Goal: Communication & Community: Participate in discussion

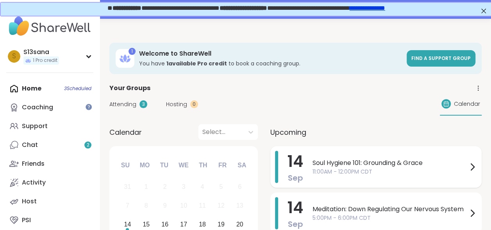
click at [362, 178] on div "Soul Hygiene 101: Grounding & Grace 11:00AM - 12:00PM CDT" at bounding box center [395, 167] width 165 height 32
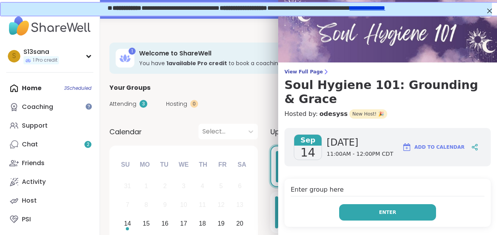
click at [358, 204] on button "Enter" at bounding box center [387, 212] width 97 height 16
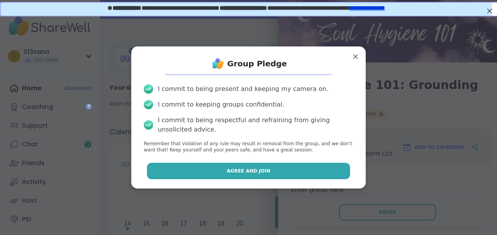
click at [298, 171] on button "Agree and Join" at bounding box center [249, 171] width 204 height 16
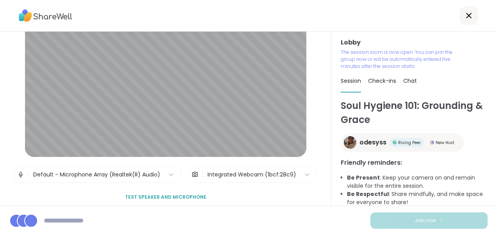
scroll to position [42, 0]
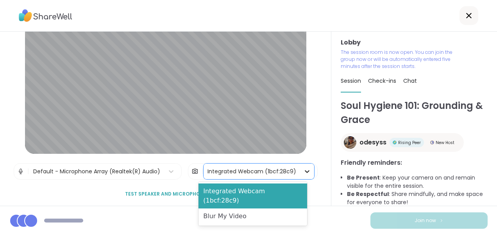
click at [303, 169] on icon at bounding box center [307, 172] width 8 height 8
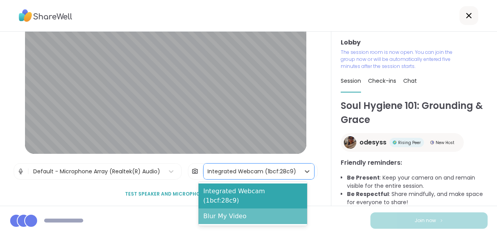
click at [253, 209] on div "Blur My Video" at bounding box center [253, 217] width 109 height 16
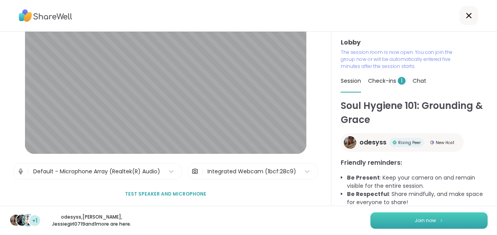
click at [401, 221] on button "Join now" at bounding box center [429, 221] width 117 height 16
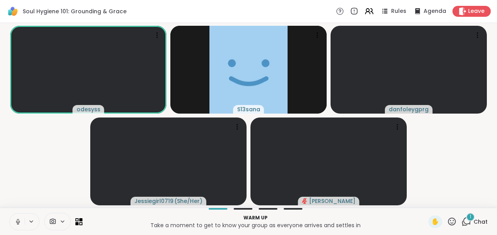
click at [15, 222] on icon at bounding box center [17, 222] width 7 height 7
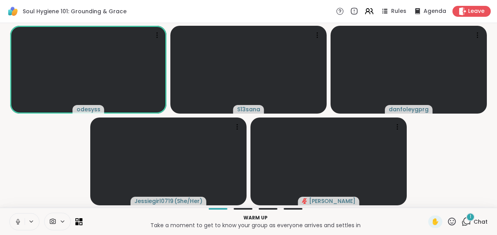
click at [18, 221] on icon at bounding box center [17, 222] width 7 height 7
click at [203, 211] on div "Warm up Take a moment to get to know your group as everyone arrives and settles…" at bounding box center [248, 221] width 497 height 27
click at [466, 219] on div "1" at bounding box center [470, 217] width 9 height 9
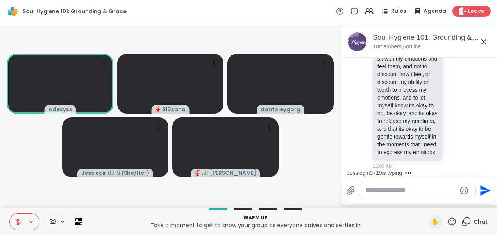
scroll to position [243, 0]
click at [486, 41] on icon at bounding box center [483, 41] width 9 height 9
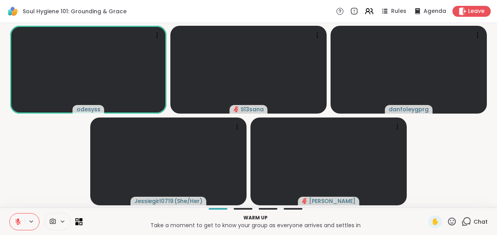
click at [474, 220] on span "Chat" at bounding box center [481, 222] width 14 height 8
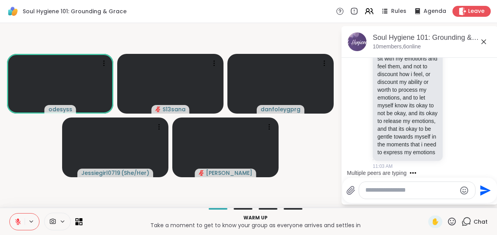
click at [485, 40] on icon at bounding box center [483, 41] width 9 height 9
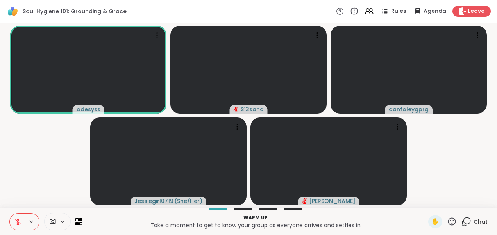
click at [45, 170] on video-player-container "odesyss S13sana danfoleygprg Jessiegirl0719 ( She/Her ) [PERSON_NAME]" at bounding box center [249, 115] width 488 height 179
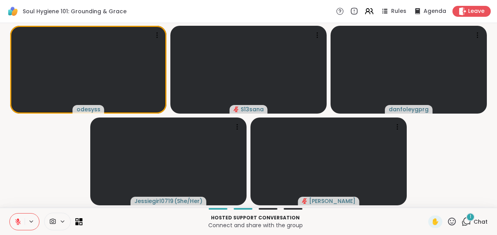
click at [466, 224] on div "1 Chat" at bounding box center [475, 222] width 26 height 13
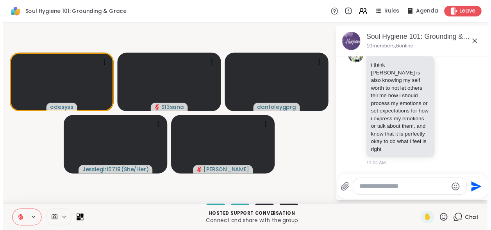
scroll to position [402, 0]
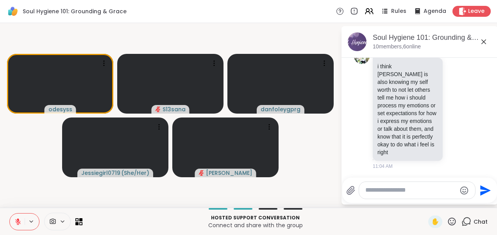
click at [485, 43] on icon at bounding box center [484, 41] width 5 height 5
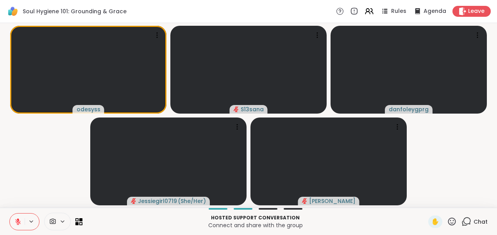
click at [450, 172] on video-player-container "odesyss S13sana danfoleygprg Jessiegirl0719 ( She/Her ) [PERSON_NAME]" at bounding box center [249, 115] width 488 height 179
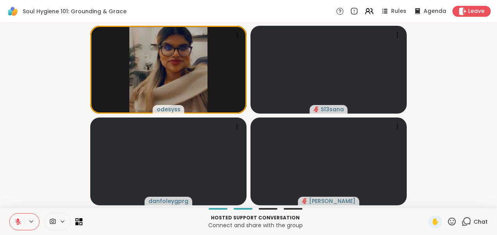
click at [16, 221] on icon at bounding box center [17, 222] width 7 height 7
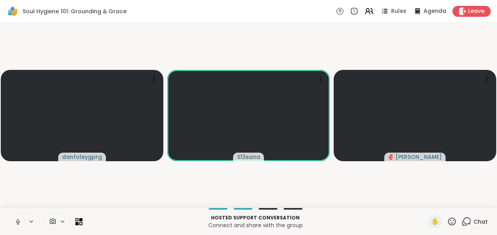
click at [16, 221] on icon at bounding box center [17, 222] width 7 height 7
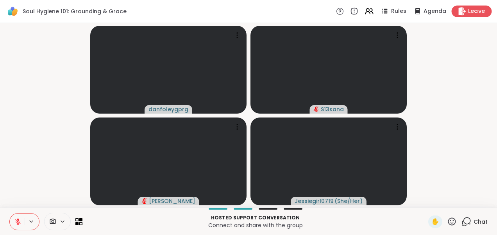
click at [470, 7] on span "Leave" at bounding box center [476, 11] width 17 height 8
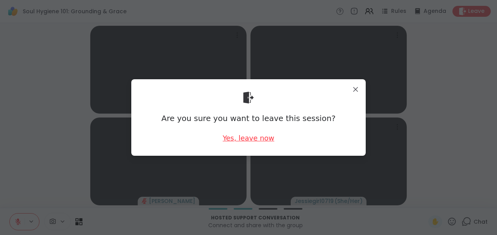
click at [253, 140] on div "Yes, leave now" at bounding box center [249, 138] width 52 height 10
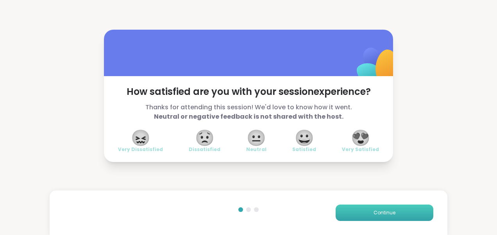
click at [380, 207] on button "Continue" at bounding box center [385, 213] width 98 height 16
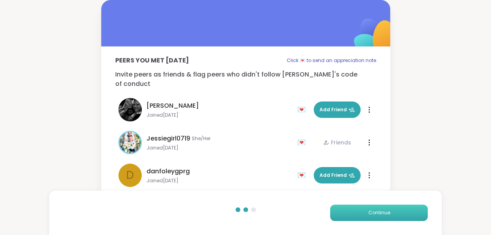
click at [380, 207] on button "Continue" at bounding box center [379, 213] width 98 height 16
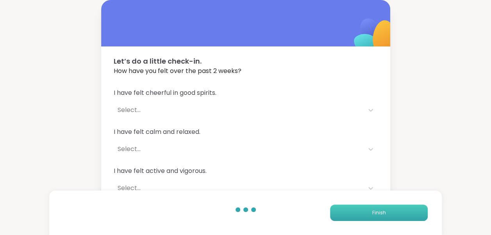
click at [380, 207] on button "Finish" at bounding box center [379, 213] width 98 height 16
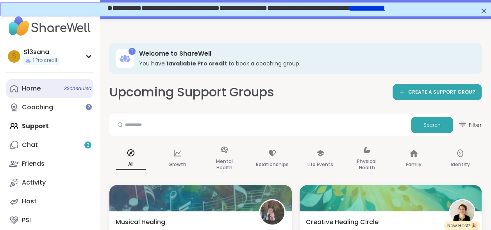
click at [38, 86] on div "Home 3 Scheduled" at bounding box center [31, 88] width 19 height 9
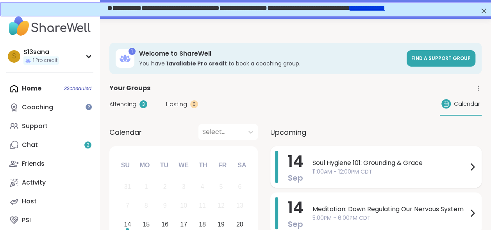
click at [369, 175] on span "11:00AM - 12:00PM CDT" at bounding box center [390, 171] width 155 height 8
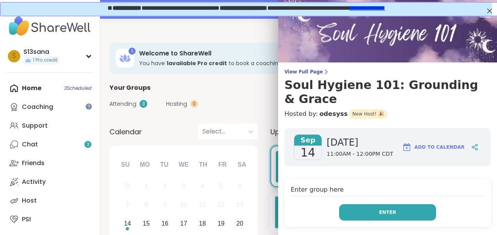
click at [356, 204] on button "Enter" at bounding box center [387, 212] width 97 height 16
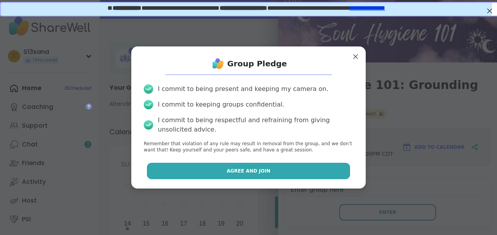
click at [286, 168] on button "Agree and Join" at bounding box center [249, 171] width 204 height 16
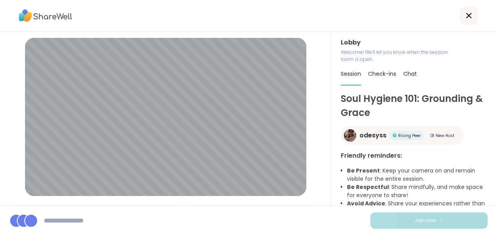
scroll to position [45, 0]
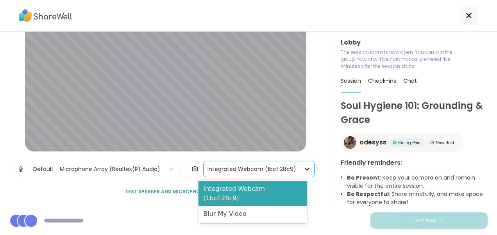
click at [303, 169] on icon at bounding box center [307, 169] width 8 height 8
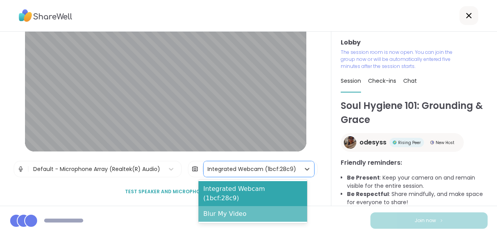
click at [260, 206] on div "Blur My Video" at bounding box center [253, 214] width 109 height 16
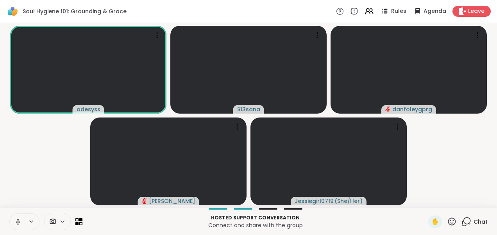
click at [17, 221] on icon at bounding box center [17, 222] width 7 height 7
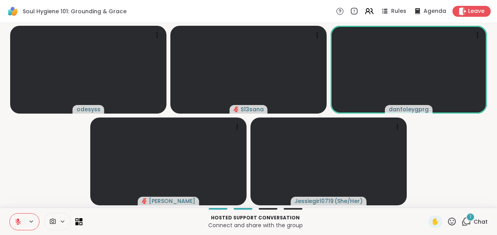
click at [462, 223] on icon at bounding box center [467, 222] width 10 height 10
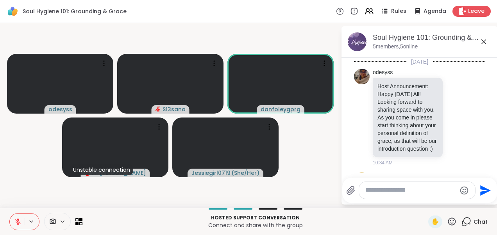
scroll to position [454, 0]
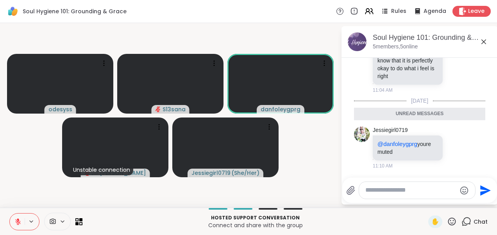
click at [484, 42] on icon at bounding box center [483, 41] width 9 height 9
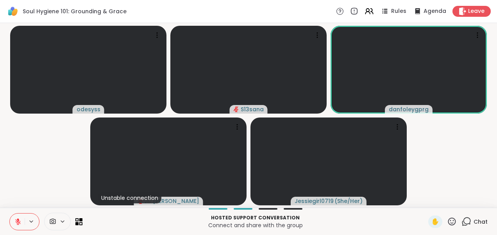
click at [457, 173] on video-player-container "odesyss S13sana danfoleygprg Unstable connection [PERSON_NAME] Jessiegirl0719 (…" at bounding box center [249, 115] width 488 height 179
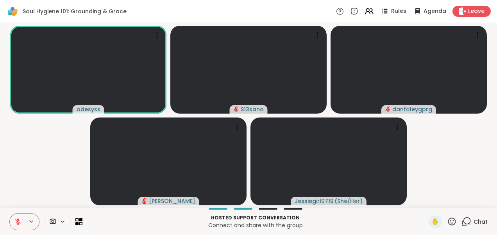
click at [45, 152] on video-player-container "odesyss S13sana danfoleygprg [PERSON_NAME] Jessiegirl0719 ( She/Her )" at bounding box center [249, 115] width 488 height 179
click at [20, 221] on icon at bounding box center [17, 222] width 7 height 7
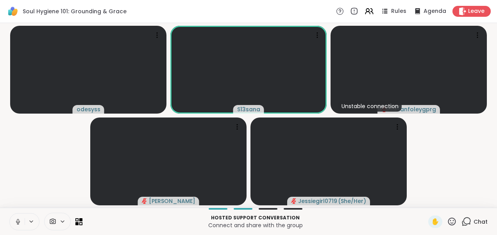
click at [16, 222] on icon at bounding box center [18, 222] width 4 height 2
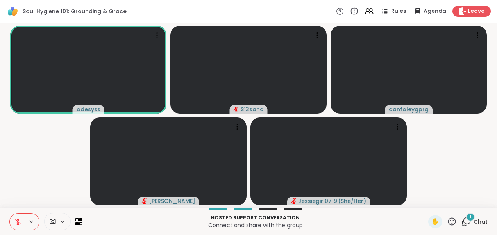
click at [466, 224] on icon at bounding box center [467, 222] width 10 height 10
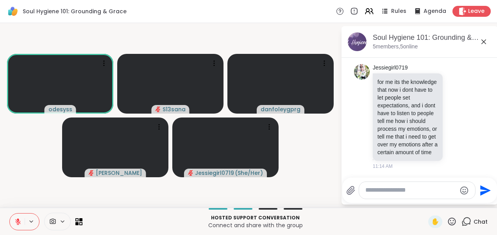
scroll to position [549, 0]
click at [486, 44] on icon at bounding box center [484, 41] width 5 height 5
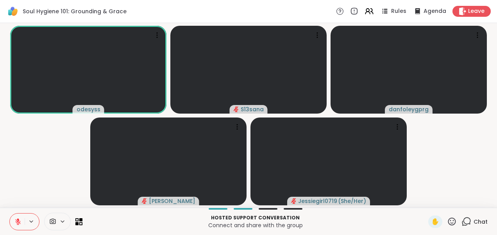
click at [443, 181] on video-player-container "odesyss S13sana danfoleygprg [PERSON_NAME] Jessiegirl0719 ( She/Her )" at bounding box center [249, 115] width 488 height 179
click at [9, 166] on video-player-container "odesyss S13sana danfoleygprg [PERSON_NAME] Jessiegirl0719 ( She/Her )" at bounding box center [249, 115] width 488 height 179
click at [18, 224] on icon at bounding box center [17, 221] width 5 height 5
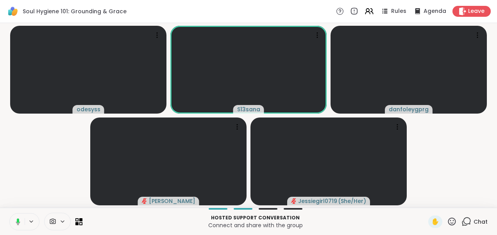
click at [20, 221] on icon at bounding box center [16, 222] width 7 height 7
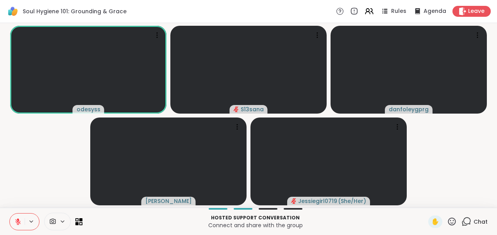
click at [17, 224] on icon at bounding box center [17, 221] width 5 height 5
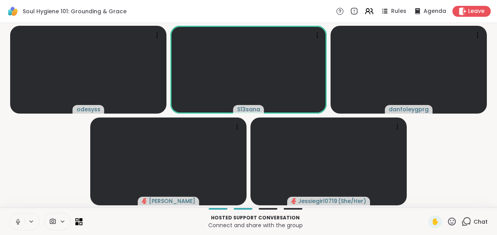
click at [18, 220] on icon at bounding box center [17, 222] width 7 height 7
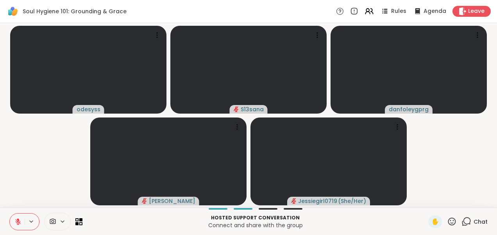
click at [29, 184] on video-player-container "odesyss S13sana danfoleygprg [PERSON_NAME] Jessiegirl0719 ( She/Her )" at bounding box center [249, 115] width 488 height 179
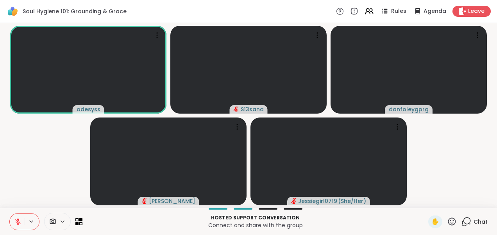
click at [449, 184] on video-player-container "odesyss S13sana danfoleygprg [PERSON_NAME] Jessiegirl0719 ( She/Her )" at bounding box center [249, 115] width 488 height 179
click at [466, 217] on div "1" at bounding box center [470, 217] width 9 height 9
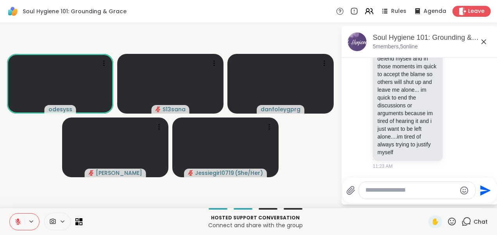
scroll to position [810, 0]
click at [485, 43] on icon at bounding box center [483, 41] width 9 height 9
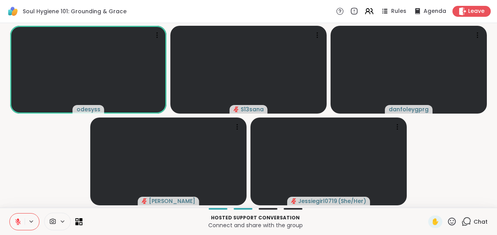
click at [59, 134] on video-player-container "odesyss S13sana danfoleygprg [PERSON_NAME] Jessiegirl0719 ( She/Her )" at bounding box center [249, 115] width 488 height 179
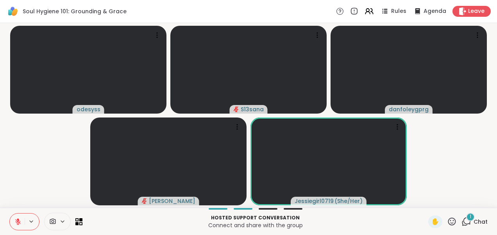
click at [463, 225] on icon at bounding box center [465, 223] width 5 height 5
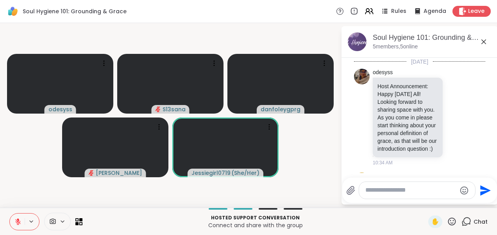
scroll to position [867, 0]
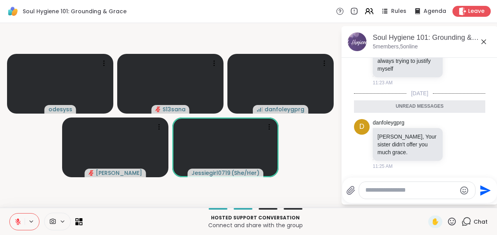
click at [484, 43] on icon at bounding box center [483, 41] width 9 height 9
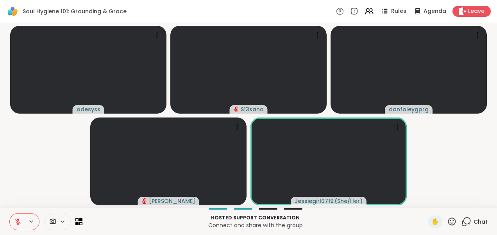
click at [466, 152] on video-player-container "odesyss S13sana danfoleygprg [PERSON_NAME] Jessiegirl0719 ( She/Her )" at bounding box center [249, 115] width 488 height 179
click at [27, 179] on video-player-container "odesyss S13sana danfoleygprg [PERSON_NAME] Jessiegirl0719 ( She/Her )" at bounding box center [249, 115] width 488 height 179
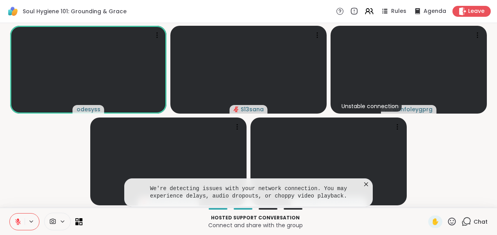
click at [367, 184] on icon at bounding box center [366, 185] width 8 height 8
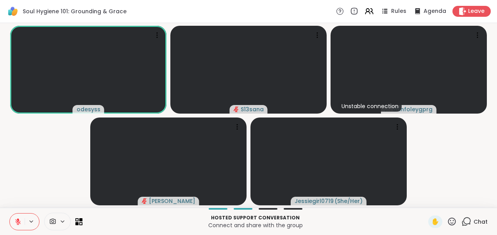
click at [61, 165] on video-player-container "odesyss S13sana Unstable connection danfoleygprg [PERSON_NAME] Jessiegirl0719 (…" at bounding box center [249, 115] width 488 height 179
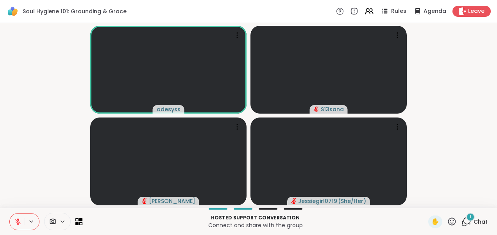
click at [470, 218] on span "1" at bounding box center [471, 217] width 2 height 7
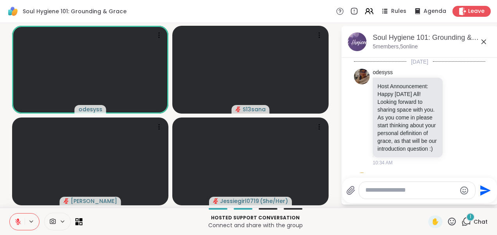
scroll to position [965, 0]
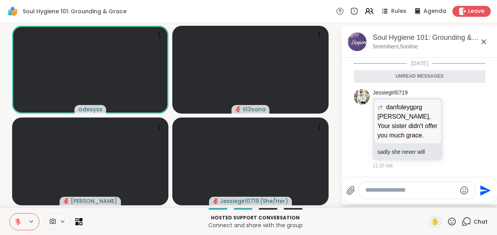
click at [486, 44] on icon at bounding box center [483, 41] width 9 height 9
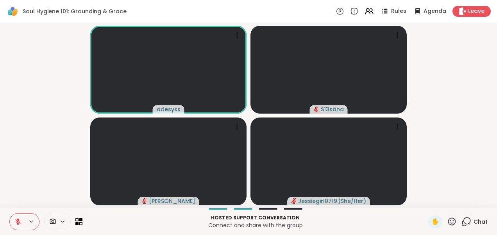
click at [27, 113] on video-player-container "odesyss S13sana [PERSON_NAME] Jessiegirl0719 ( She/Her )" at bounding box center [249, 115] width 488 height 179
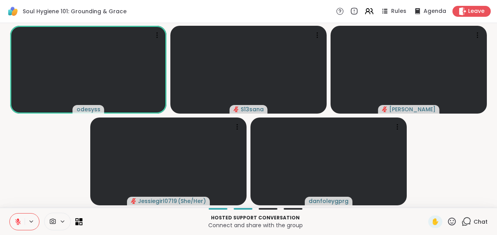
click at [25, 137] on video-player-container "odesyss S13sana [PERSON_NAME] Jessiegirl0719 ( She/Her ) danfoleygprg" at bounding box center [249, 115] width 488 height 179
click at [16, 220] on icon at bounding box center [17, 221] width 5 height 5
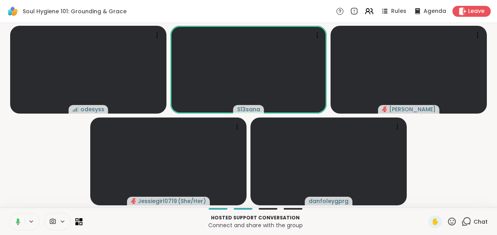
click at [16, 220] on icon at bounding box center [16, 222] width 7 height 7
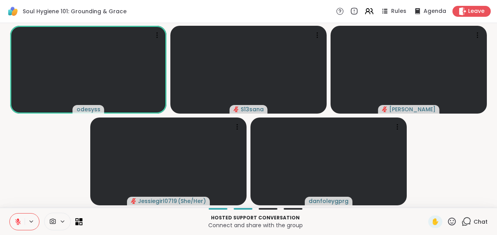
click at [18, 220] on icon at bounding box center [18, 220] width 2 height 3
click at [39, 153] on video-player-container "odesyss S13sana [PERSON_NAME] Jessiegirl0719 ( She/Her ) danfoleygprg" at bounding box center [249, 115] width 488 height 179
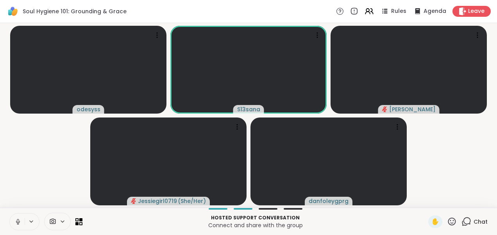
click at [20, 221] on icon at bounding box center [17, 222] width 7 height 7
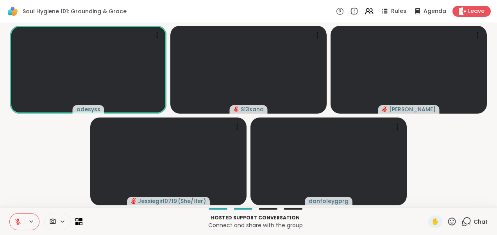
click at [34, 142] on video-player-container "odesyss S13sana [PERSON_NAME] Jessiegirl0719 ( She/Her ) danfoleygprg" at bounding box center [249, 115] width 488 height 179
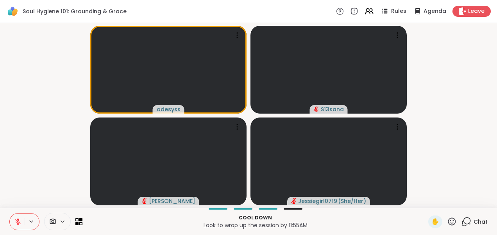
click at [20, 221] on icon at bounding box center [17, 222] width 7 height 7
click at [21, 149] on video-player-container "odesyss S13sana [PERSON_NAME] Jessiegirl0719 ( She/Her )" at bounding box center [249, 115] width 488 height 179
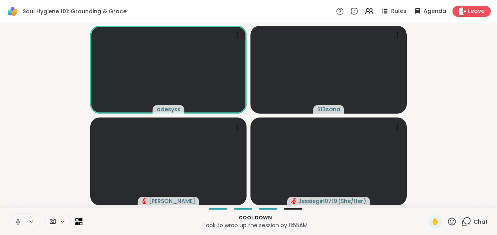
click at [17, 222] on icon at bounding box center [18, 221] width 2 height 4
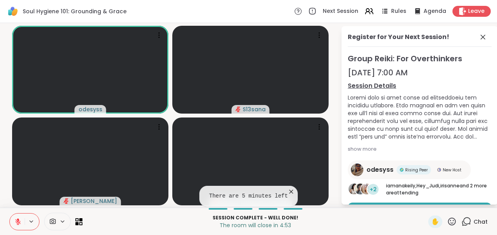
click at [18, 221] on icon at bounding box center [17, 222] width 7 height 7
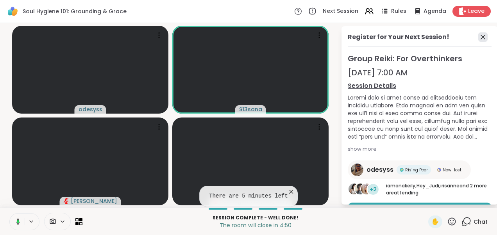
click at [479, 38] on icon at bounding box center [483, 36] width 9 height 9
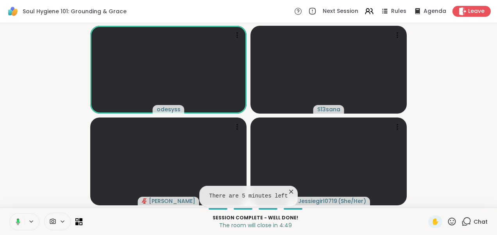
click at [440, 83] on video-player-container "odesyss S13sana [PERSON_NAME] Jessiegirl0719 ( She/Her )" at bounding box center [249, 115] width 488 height 179
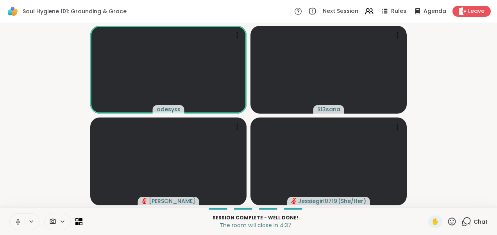
click at [15, 220] on icon at bounding box center [17, 222] width 7 height 7
click at [466, 219] on div "1" at bounding box center [470, 217] width 9 height 9
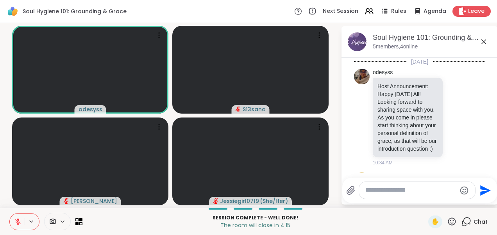
scroll to position [1077, 0]
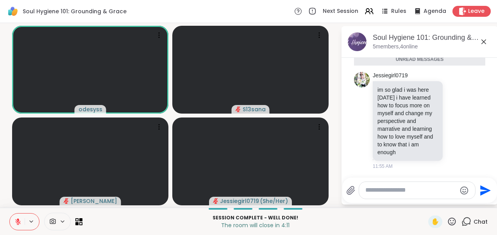
click at [485, 43] on icon at bounding box center [483, 41] width 9 height 9
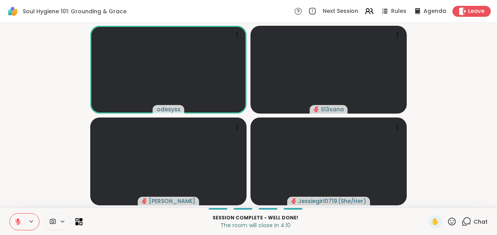
click at [36, 90] on video-player-container "odesyss S13sana [PERSON_NAME] Jessiegirl0719 ( She/Her )" at bounding box center [249, 115] width 488 height 179
click at [470, 219] on span "2" at bounding box center [471, 217] width 3 height 7
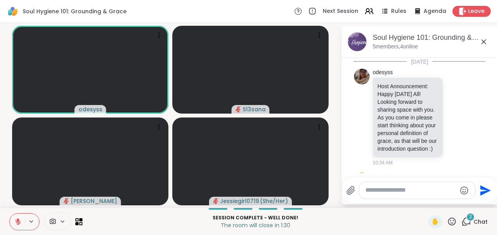
scroll to position [1246, 0]
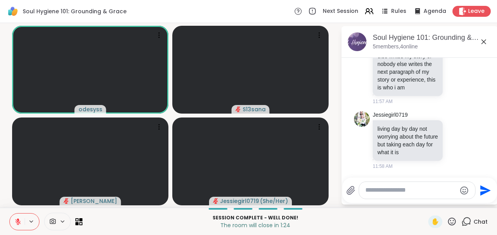
click at [16, 221] on icon at bounding box center [17, 222] width 7 height 7
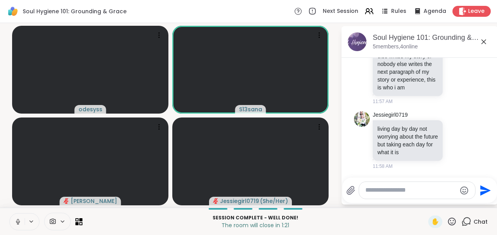
click at [16, 221] on icon at bounding box center [18, 222] width 4 height 2
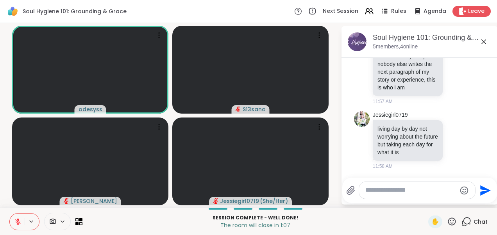
click at [485, 38] on icon at bounding box center [483, 41] width 9 height 9
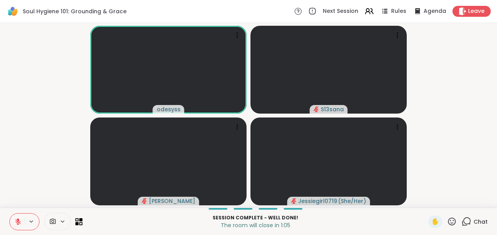
click at [0, 138] on html "Soul Hygiene 101: Grounding & Grace Next Session Rules Agenda Leave odesyss S13…" at bounding box center [248, 117] width 497 height 235
click at [18, 223] on icon at bounding box center [17, 222] width 7 height 7
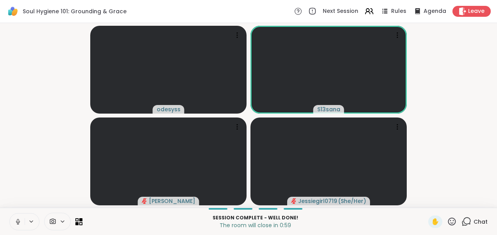
click at [20, 219] on icon at bounding box center [17, 222] width 7 height 7
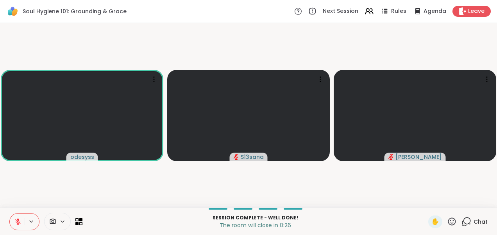
click at [19, 220] on icon at bounding box center [17, 222] width 7 height 7
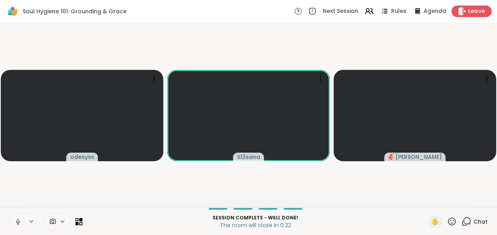
click at [474, 9] on span "Leave" at bounding box center [476, 11] width 17 height 8
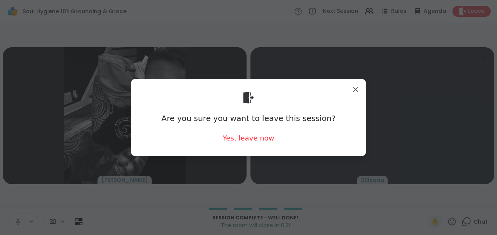
click at [262, 139] on div "Yes, leave now" at bounding box center [249, 138] width 52 height 10
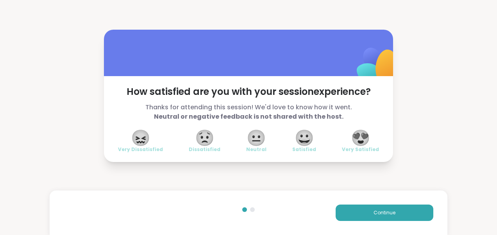
click at [351, 142] on span "😍" at bounding box center [361, 138] width 20 height 14
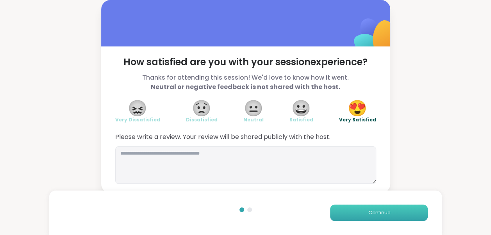
click at [378, 215] on span "Continue" at bounding box center [379, 213] width 22 height 7
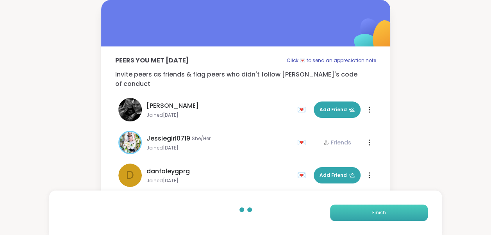
click at [378, 215] on span "Finish" at bounding box center [380, 213] width 14 height 7
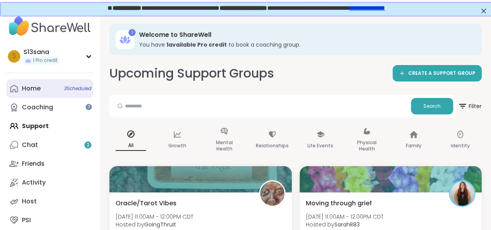
click at [52, 85] on link "Home 3 Scheduled" at bounding box center [49, 88] width 87 height 19
